Goal: Communication & Community: Answer question/provide support

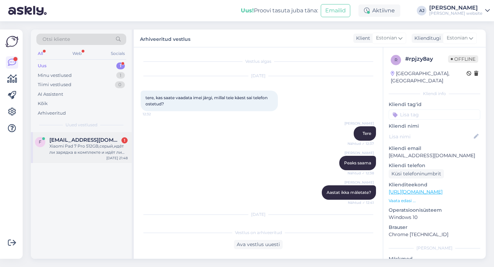
scroll to position [1230, 0]
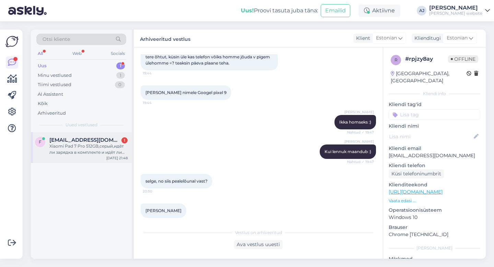
click at [59, 141] on span "[EMAIL_ADDRESS][DOMAIN_NAME]" at bounding box center [84, 140] width 71 height 6
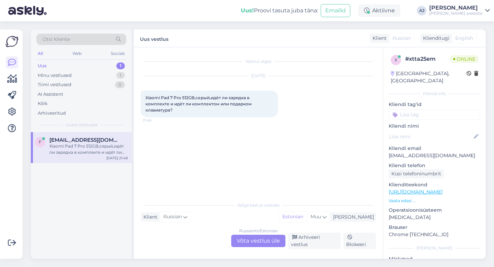
drag, startPoint x: 264, startPoint y: 241, endPoint x: 250, endPoint y: 243, distance: 14.2
click at [264, 241] on div "Russian to Estonian Võta vestlus üle" at bounding box center [258, 240] width 54 height 12
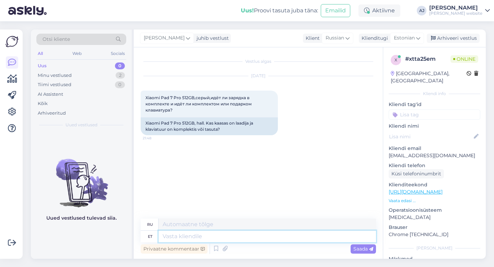
click at [171, 238] on textarea at bounding box center [266, 236] width 217 height 12
type textarea "Tere"
type textarea "Привет"
type textarea "Tere õhtust"
type textarea "Добрый вечер"
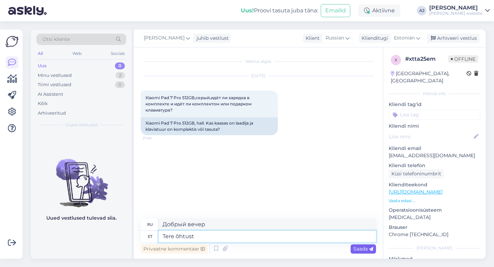
type textarea "Tere õhtust"
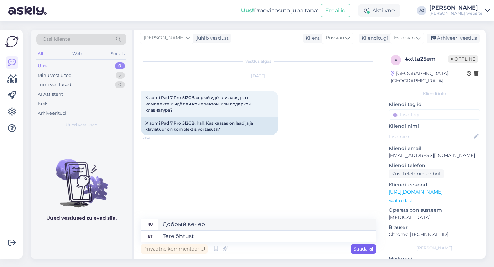
click at [360, 248] on span "Saada" at bounding box center [363, 248] width 20 height 6
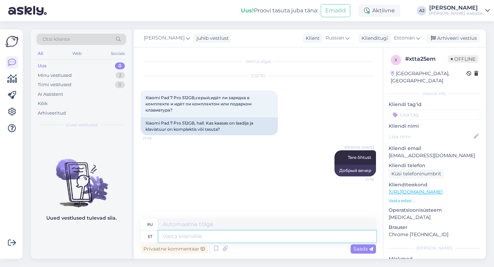
click at [170, 235] on textarea at bounding box center [266, 236] width 217 height 12
type textarea "Ei o"
type textarea "Нет"
type textarea "Ei ole seal m"
type textarea "Там нет"
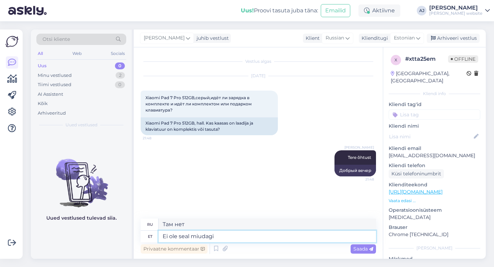
type textarea "Ei ole seal miudagi"
type textarea "Там ничего нет."
type textarea "Ei ole seal miudagi kaasas"
type textarea "Больше ничего нет."
type textarea "Ei ole sea"
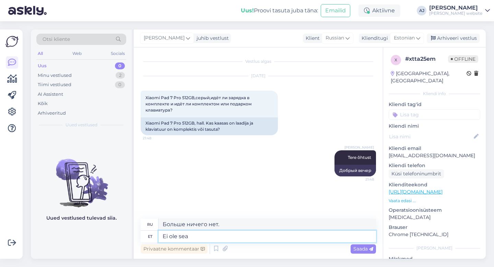
type textarea "Там ничего нет."
type textarea "E"
type textarea "Там нет"
type textarea "Нет"
type textarea "Ei o"
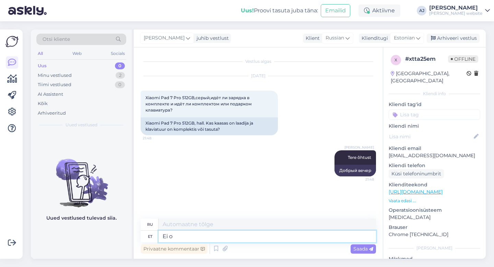
type textarea "Нет"
type textarea "Ei ole"
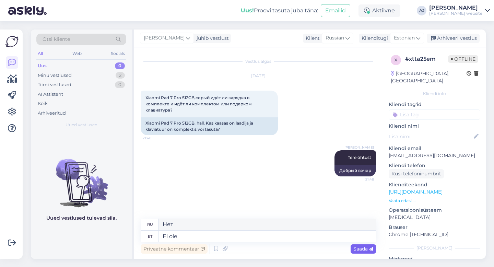
click at [358, 247] on span "Saada" at bounding box center [363, 248] width 20 height 6
